Goal: Ask a question: Seek information or help from site administrators or community

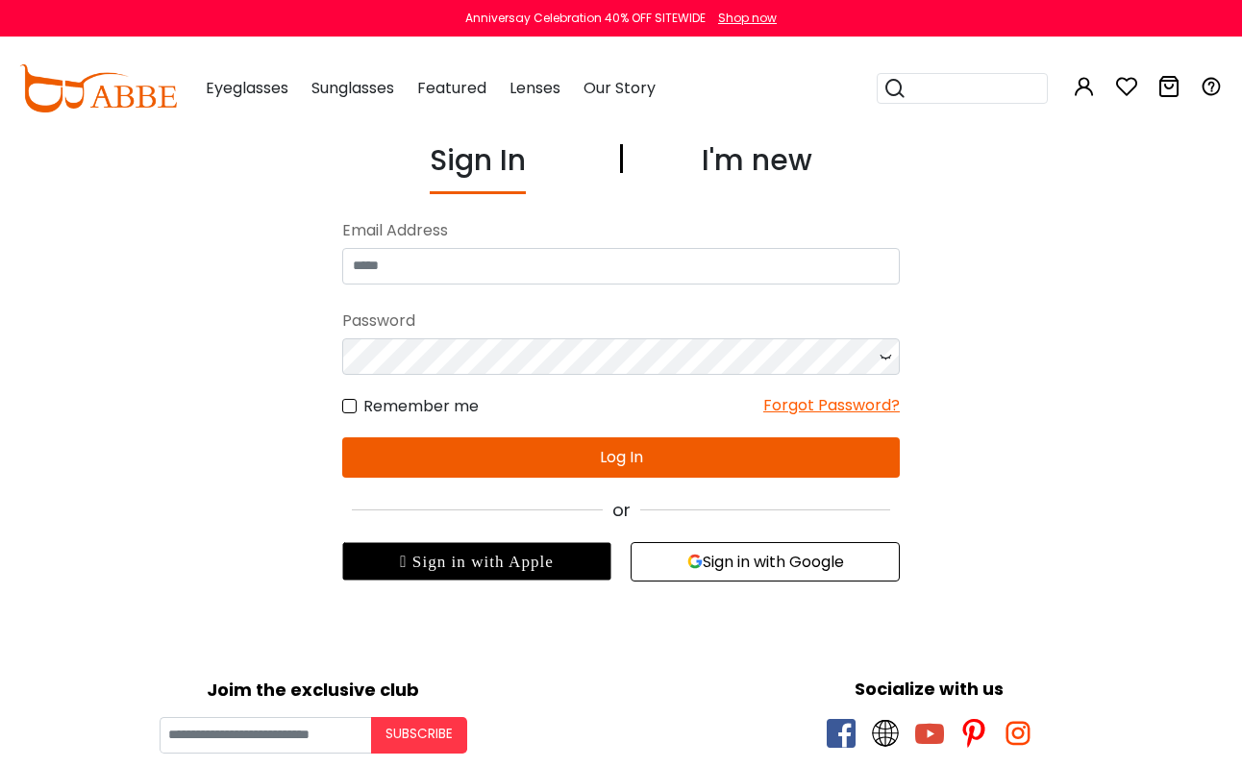
click at [657, 229] on div "Email Address" at bounding box center [621, 230] width 558 height 35
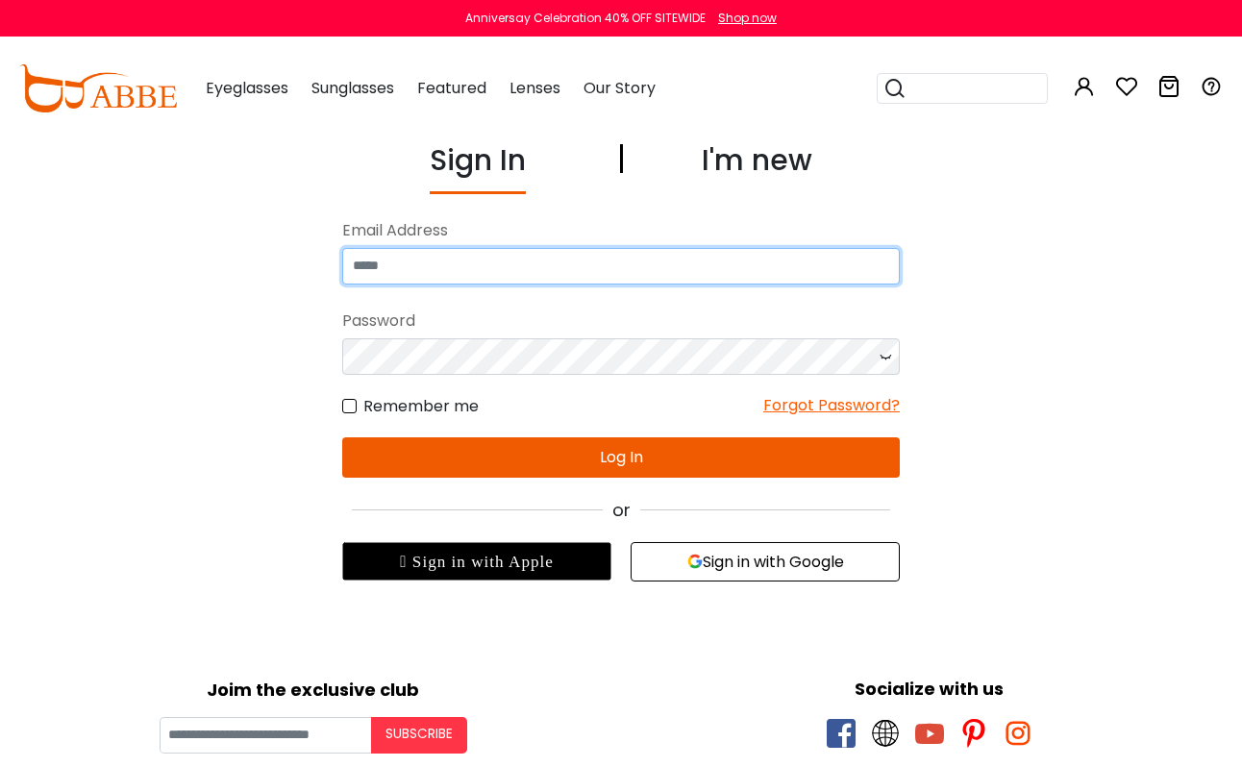
click at [657, 256] on input "email" at bounding box center [621, 266] width 558 height 37
type input "**********"
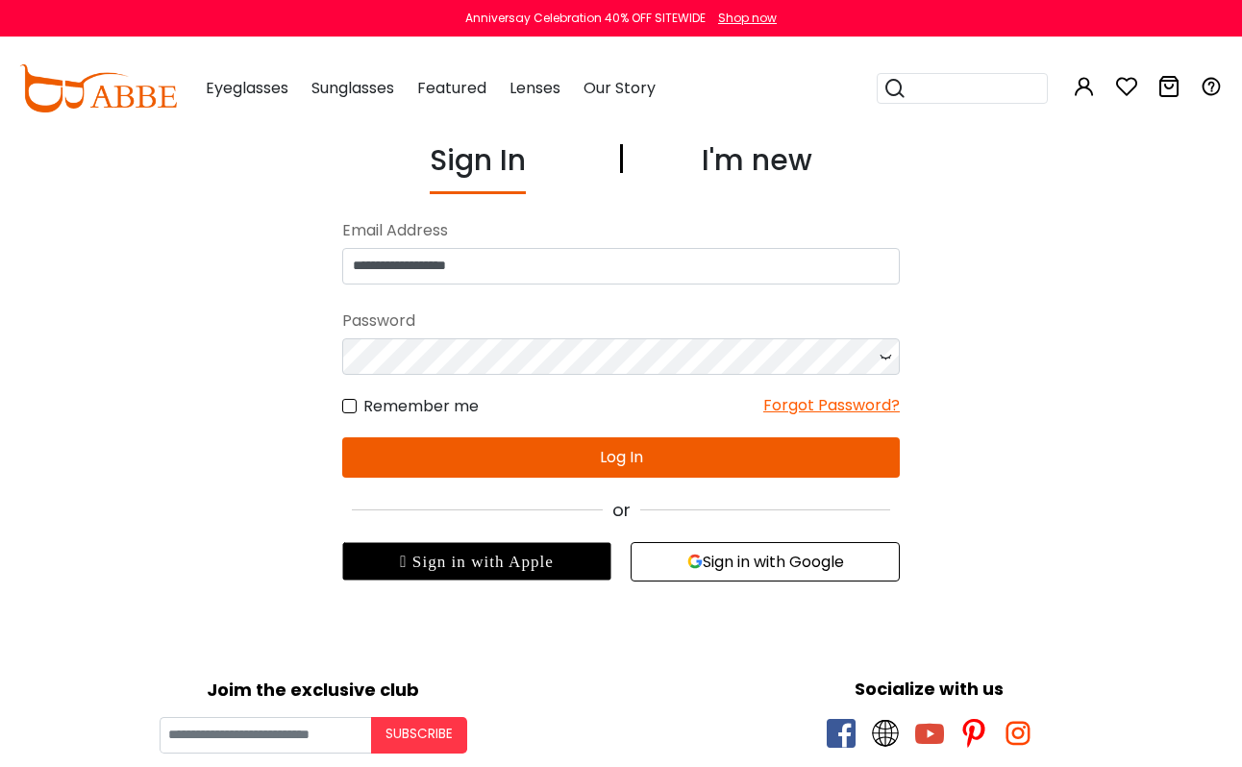
click at [664, 452] on button "Log In" at bounding box center [621, 458] width 558 height 40
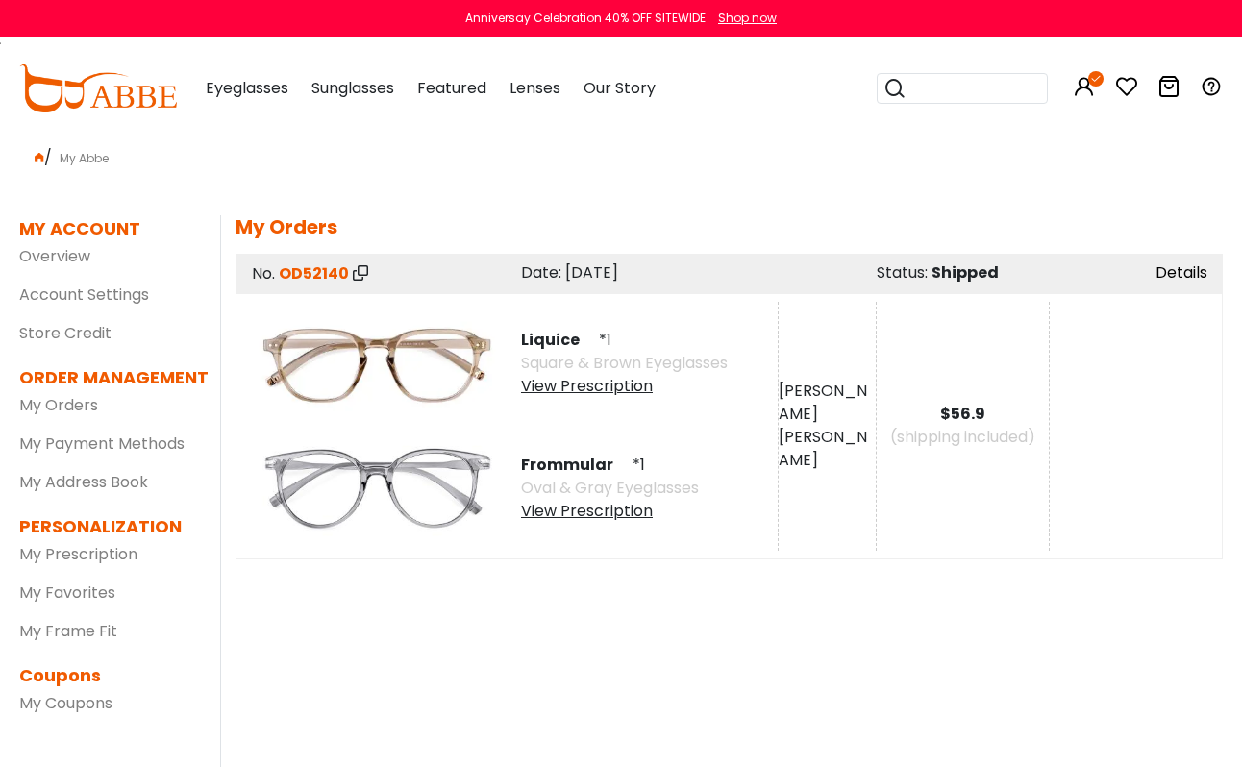
click at [1166, 275] on link "Details" at bounding box center [1182, 273] width 52 height 22
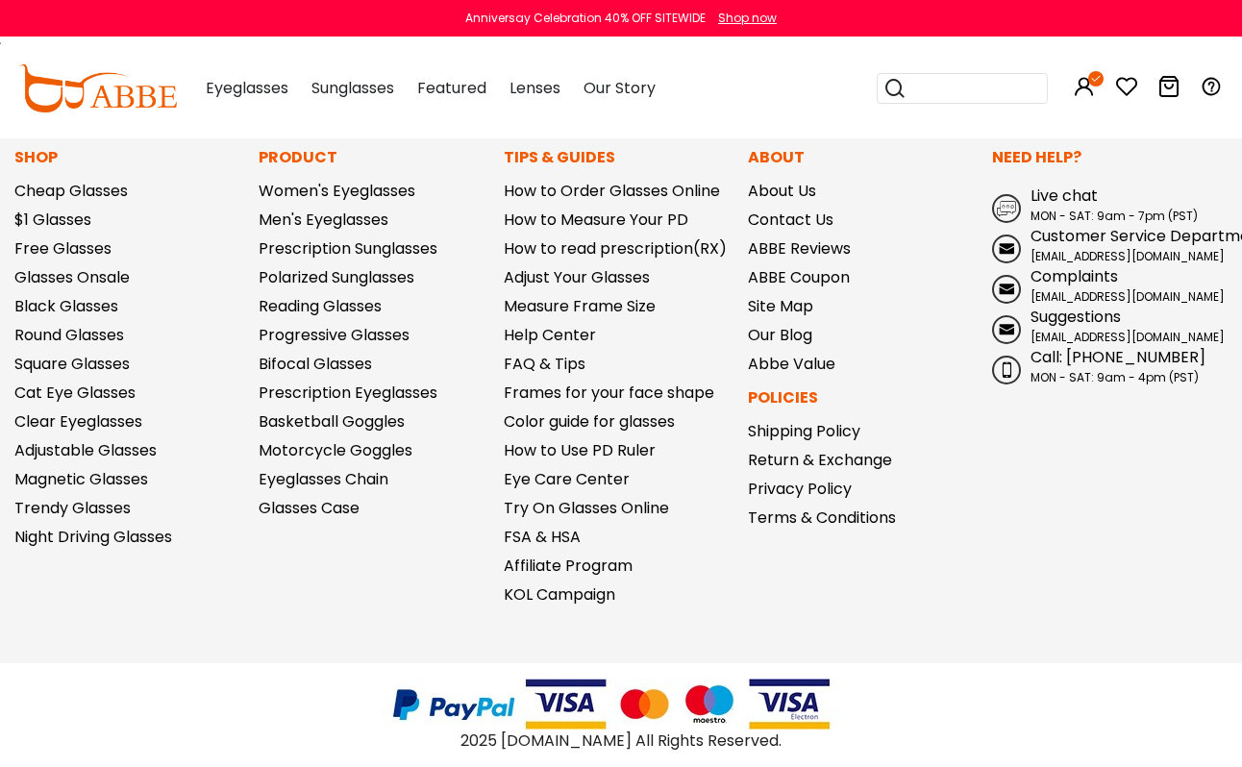
scroll to position [2849, 0]
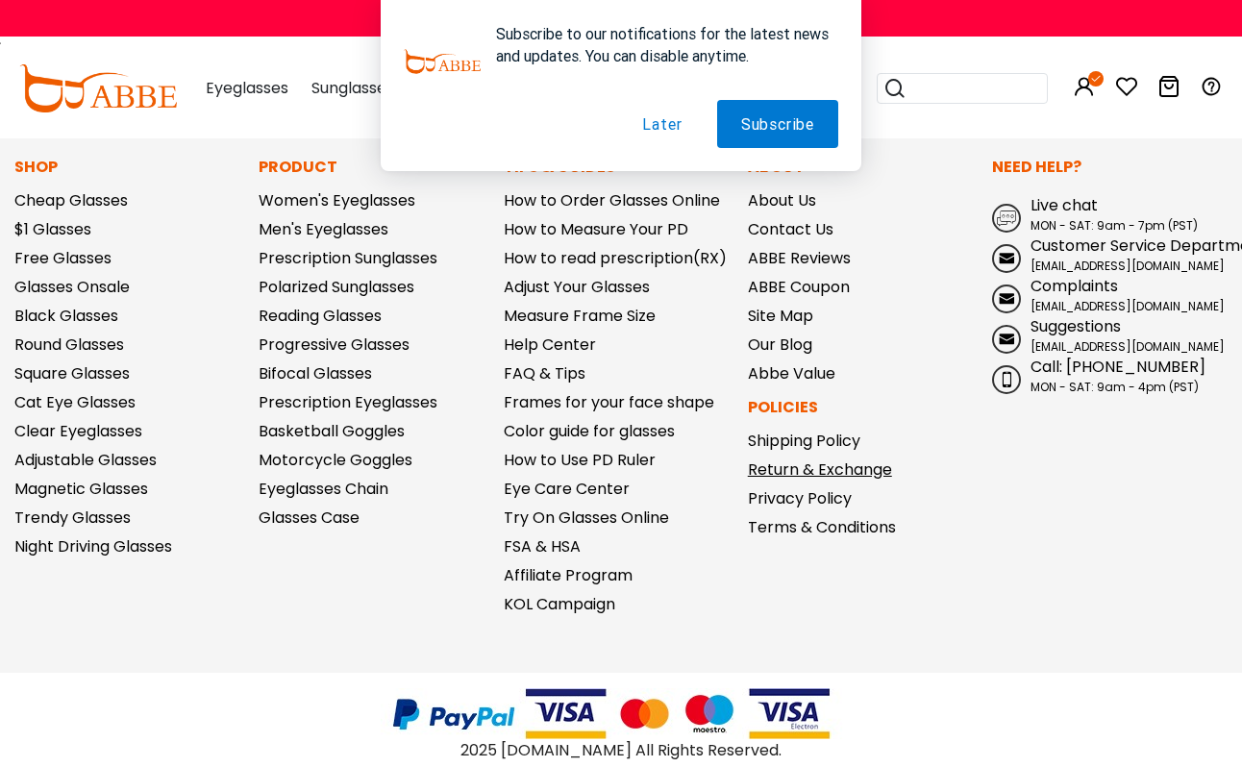
click at [865, 466] on link "Return & Exchange" at bounding box center [820, 470] width 144 height 22
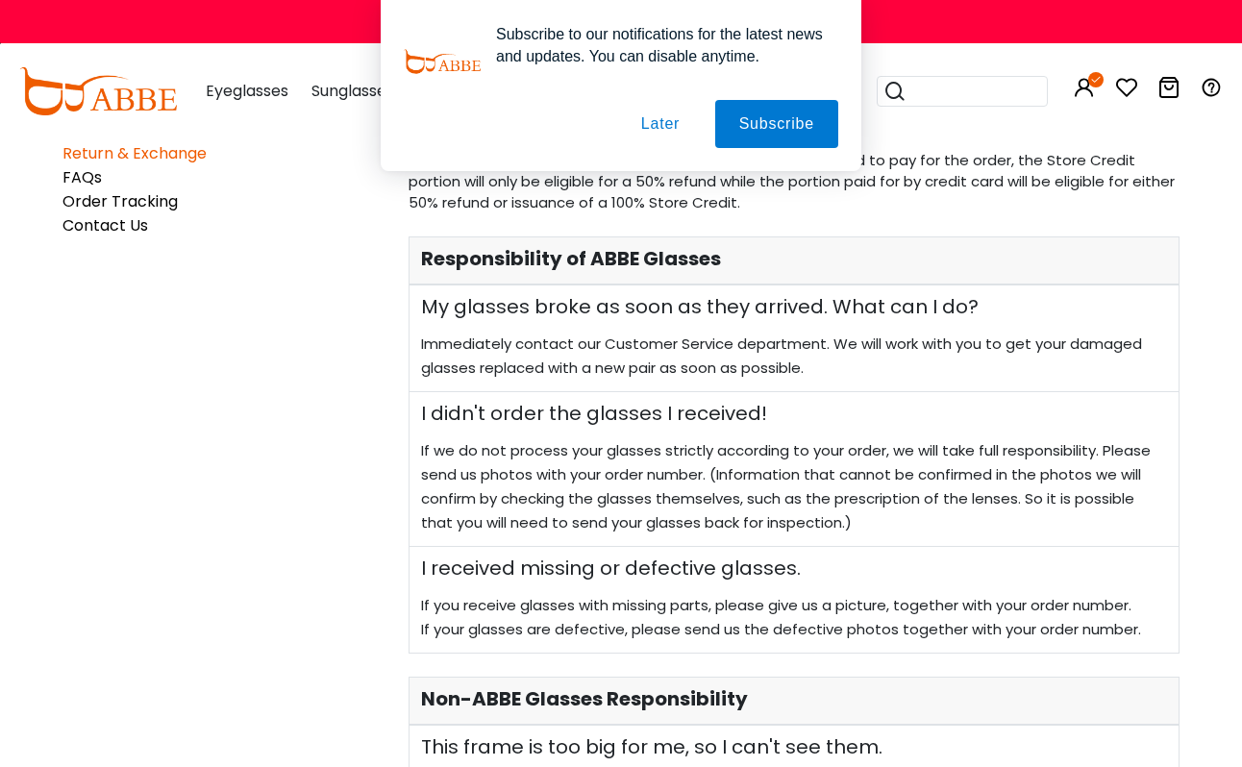
scroll to position [425, 0]
click at [676, 110] on button "Later" at bounding box center [660, 124] width 87 height 48
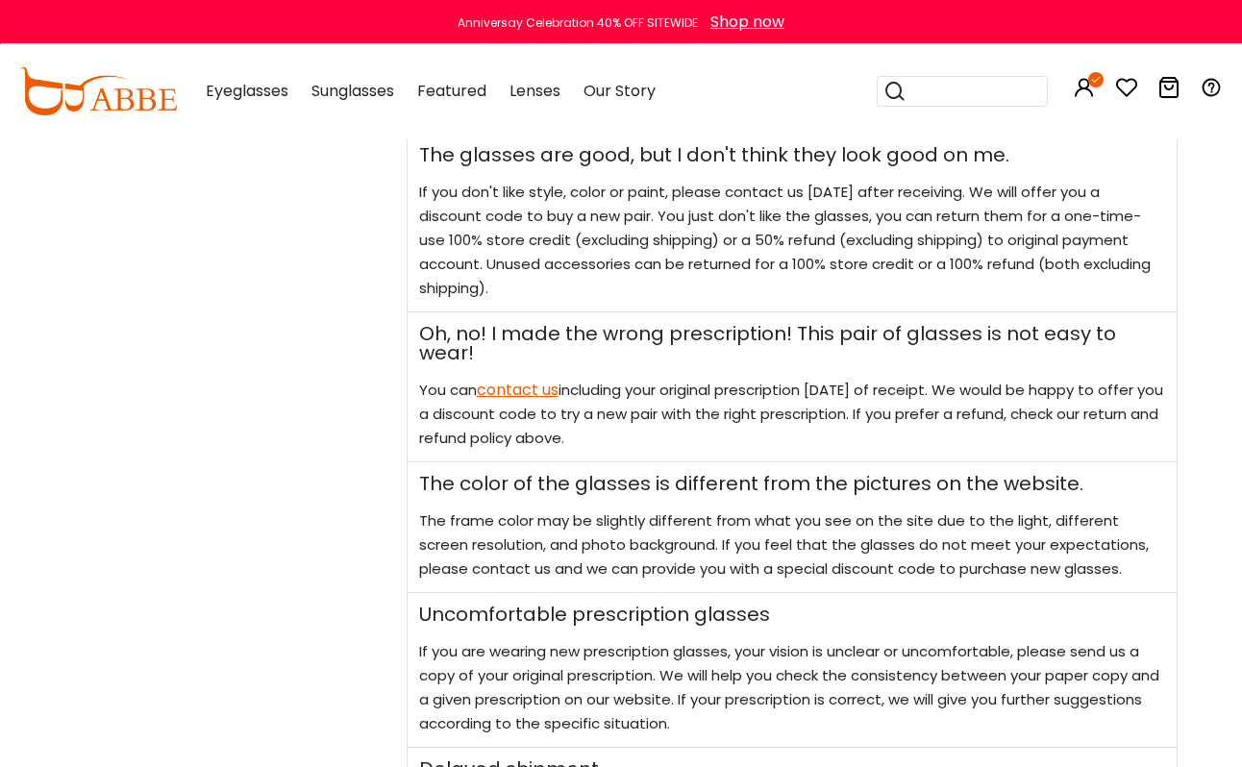
scroll to position [1268, 2]
click at [502, 378] on link "contact us" at bounding box center [518, 389] width 82 height 22
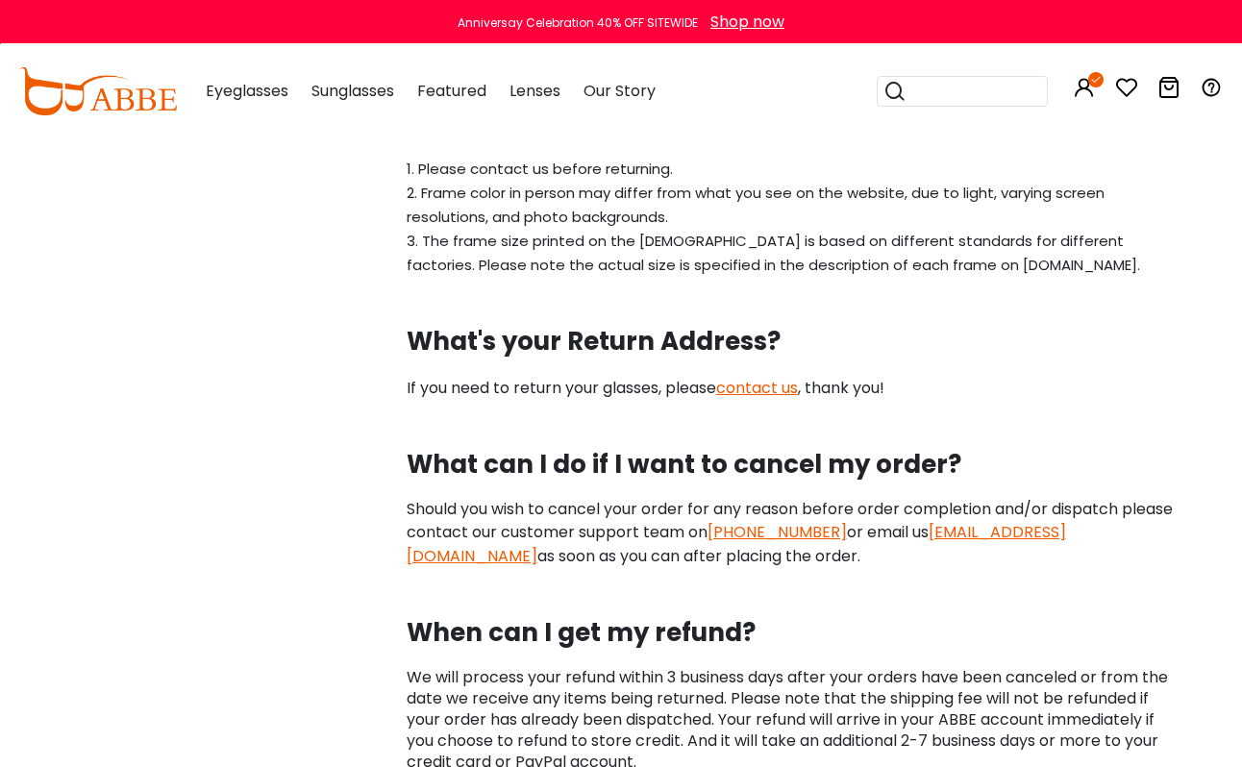
scroll to position [2111, 2]
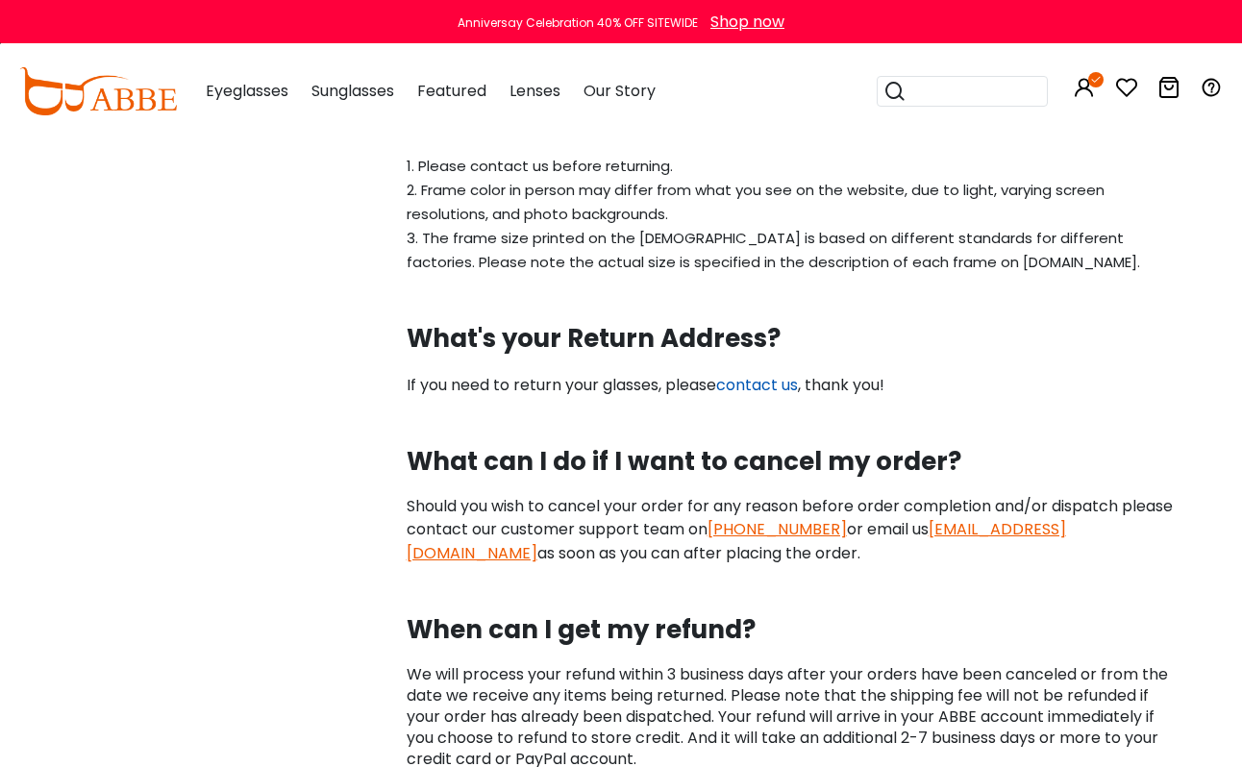
click at [752, 374] on link "contact us" at bounding box center [757, 385] width 82 height 22
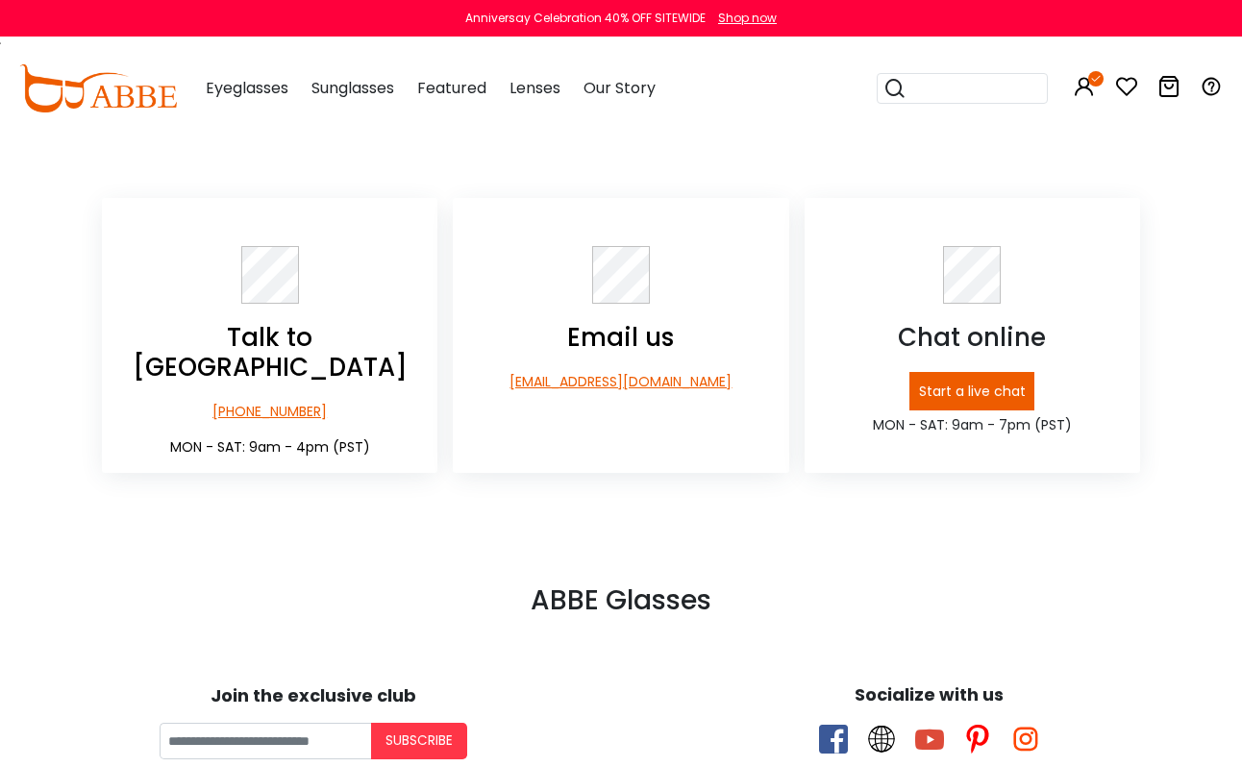
scroll to position [365, 0]
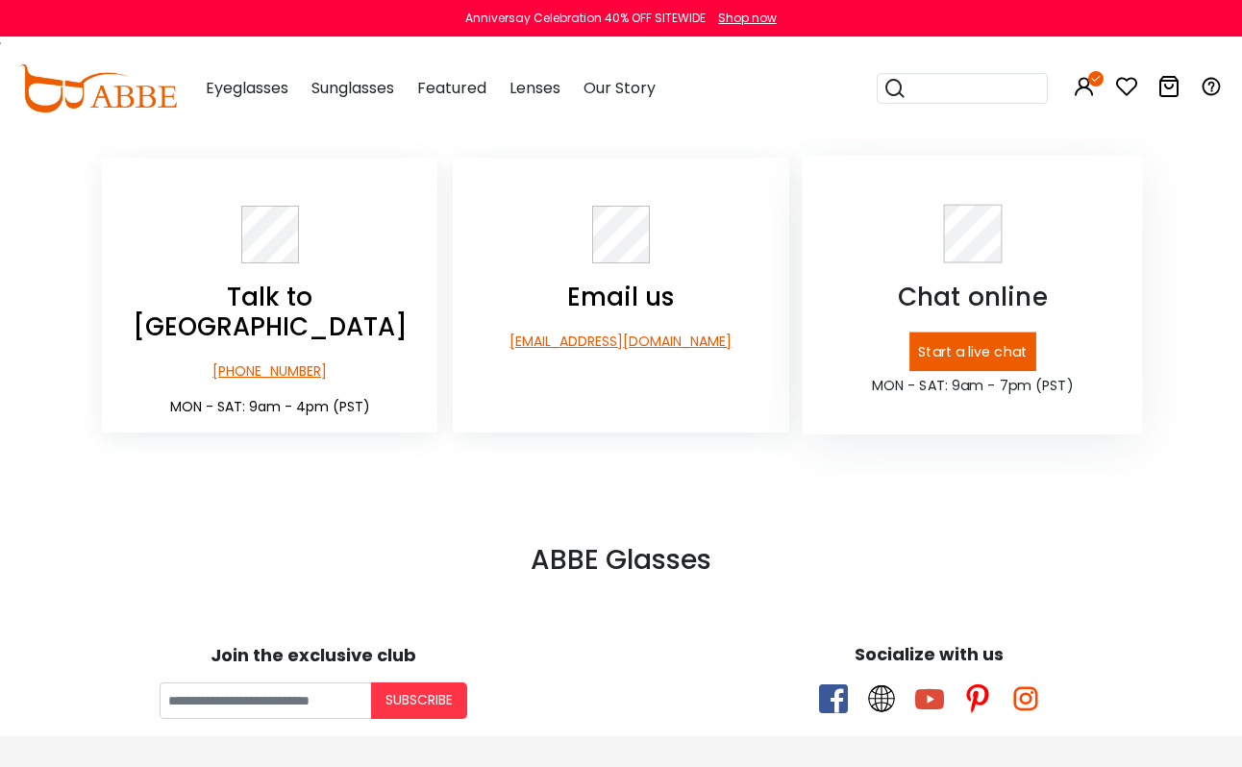
click at [918, 345] on p "Start a live chat" at bounding box center [972, 351] width 127 height 39
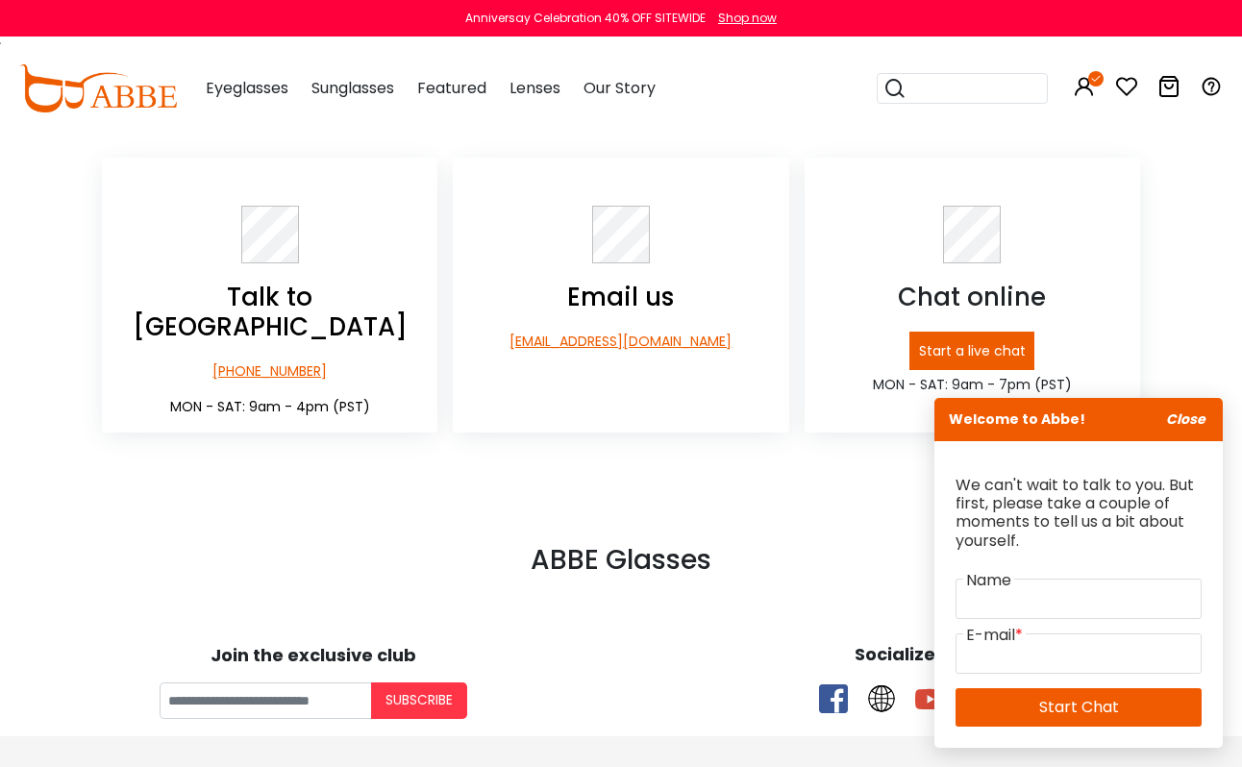
click at [1197, 413] on icon "Close" at bounding box center [1185, 419] width 39 height 19
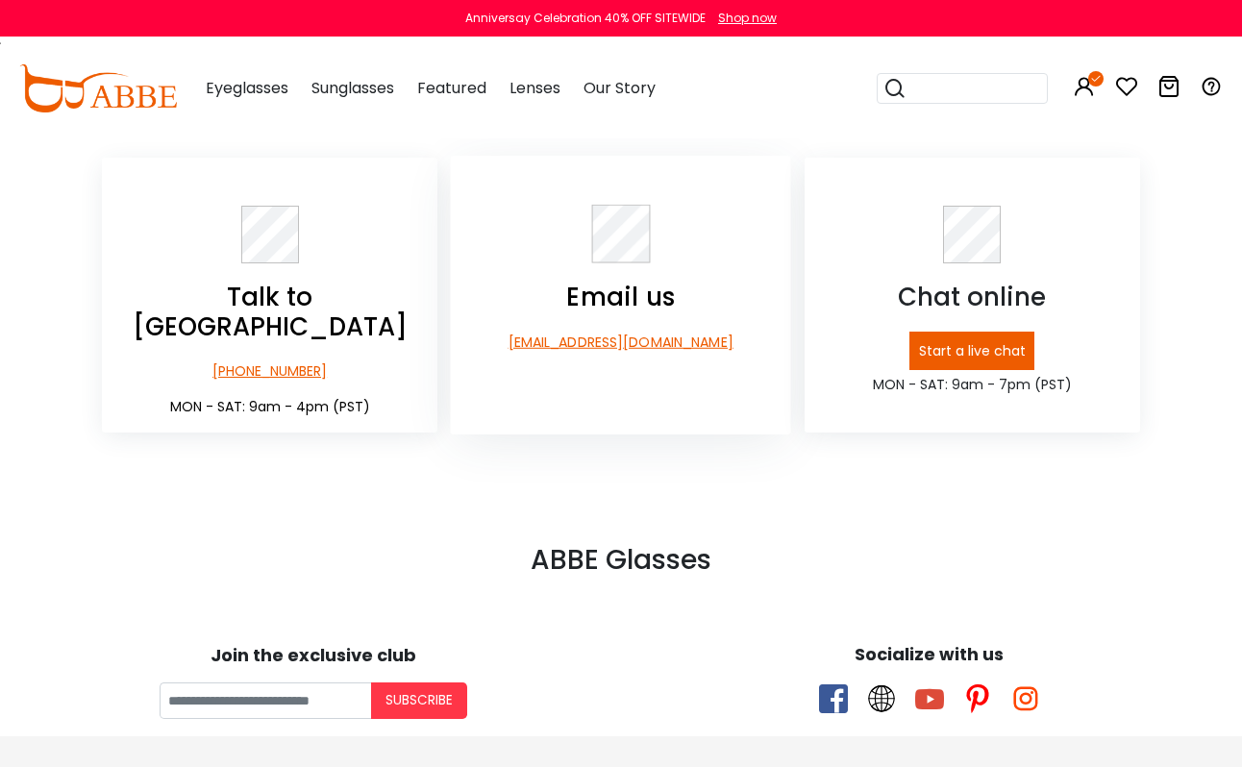
click at [662, 352] on p "[EMAIL_ADDRESS][DOMAIN_NAME]" at bounding box center [621, 342] width 340 height 20
